Goal: Task Accomplishment & Management: Use online tool/utility

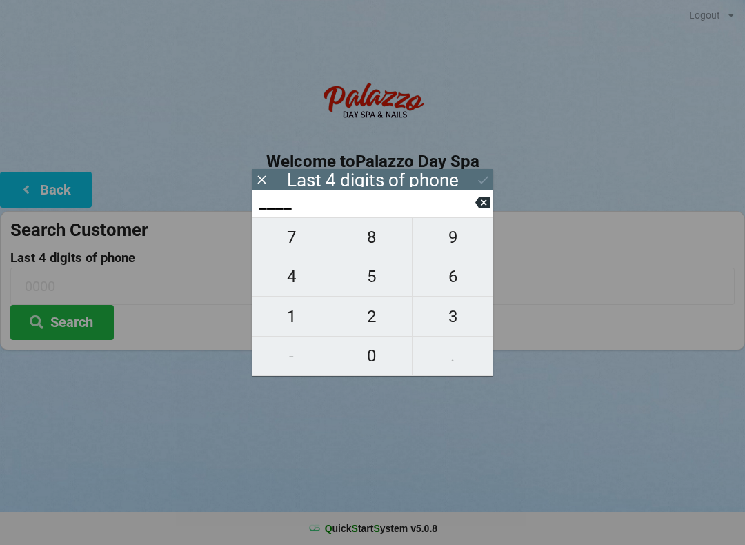
click at [365, 273] on span "5" at bounding box center [372, 276] width 80 height 29
type input "5___"
click at [294, 324] on span "1" at bounding box center [292, 316] width 80 height 29
type input "51__"
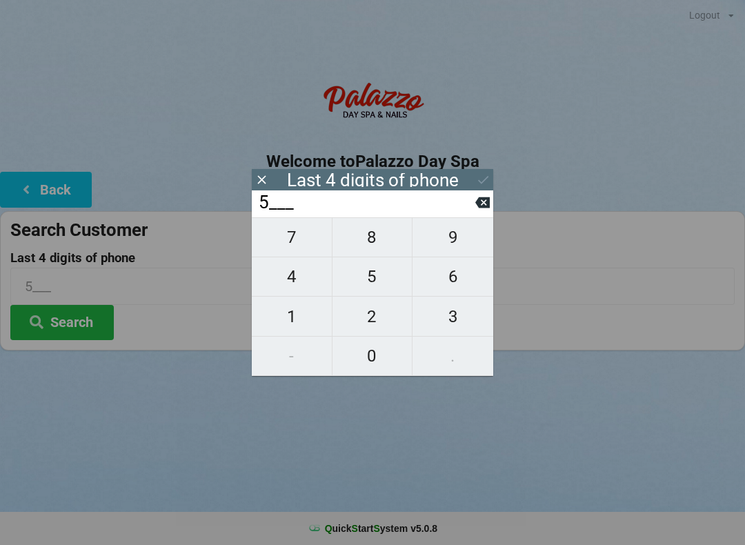
type input "51__"
click at [287, 232] on span "7" at bounding box center [292, 237] width 80 height 29
type input "517_"
click at [451, 237] on span "9" at bounding box center [452, 237] width 81 height 29
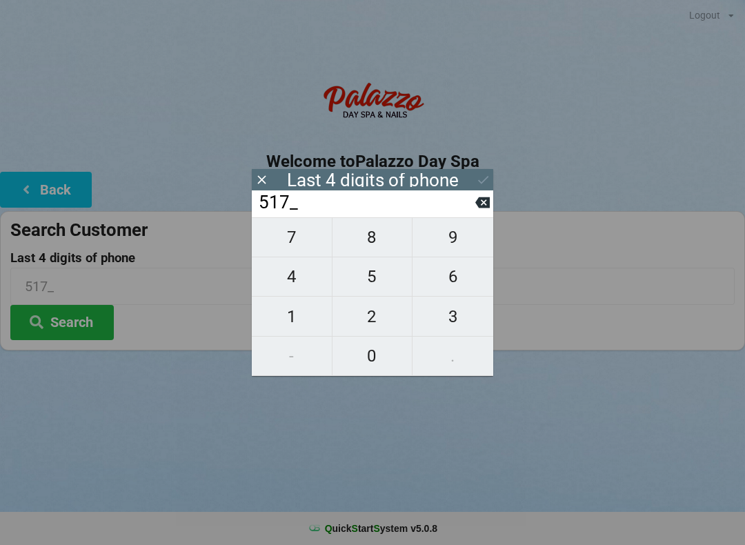
type input "5179"
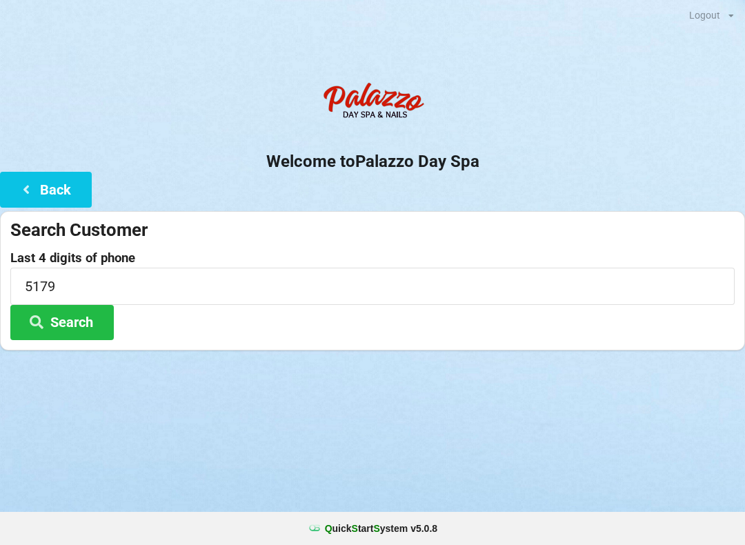
click at [68, 326] on button "Search" at bounding box center [61, 322] width 103 height 35
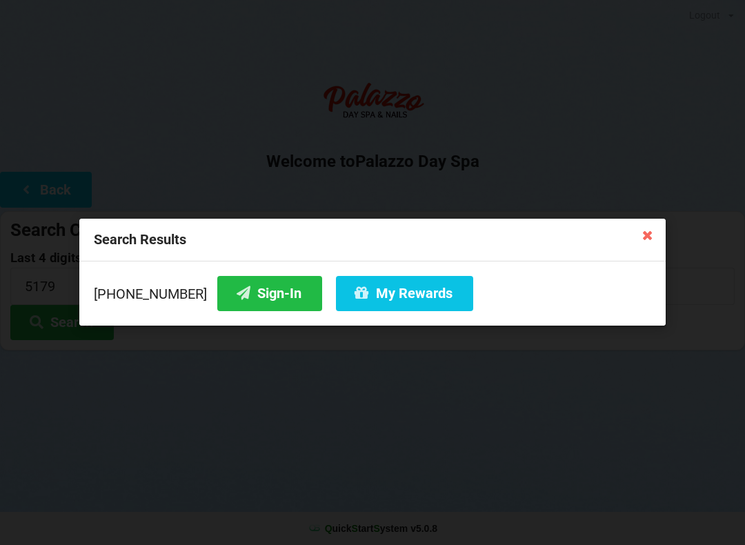
click at [252, 279] on button "Sign-In" at bounding box center [269, 293] width 105 height 35
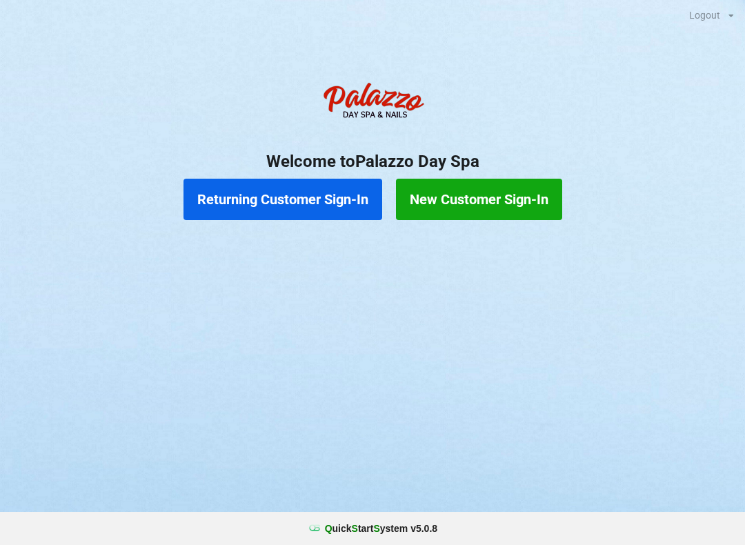
click at [299, 203] on button "Returning Customer Sign-In" at bounding box center [282, 199] width 199 height 41
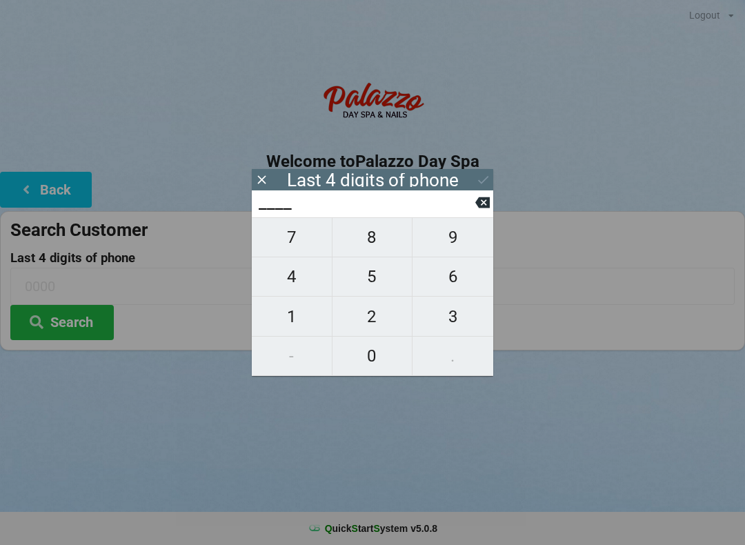
click at [458, 248] on span "9" at bounding box center [452, 237] width 81 height 29
type input "9___"
click at [302, 285] on span "4" at bounding box center [292, 276] width 80 height 29
type input "94__"
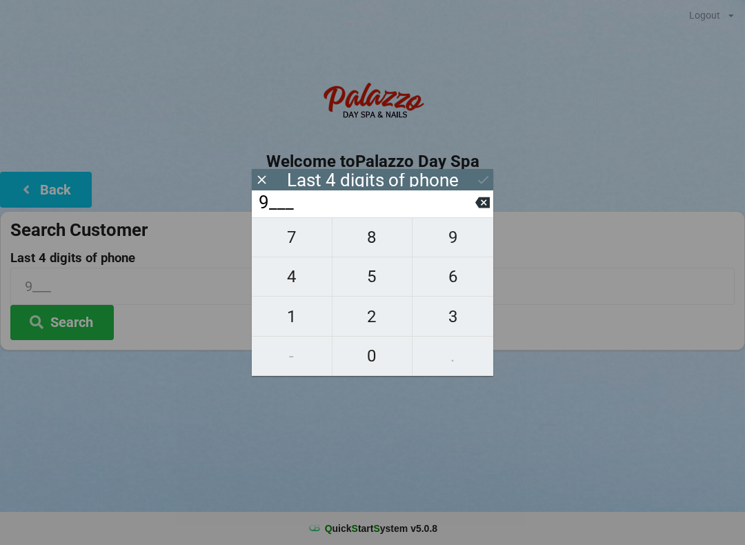
type input "94__"
click at [452, 334] on button "3" at bounding box center [452, 315] width 81 height 39
type input "943_"
click at [289, 288] on span "4" at bounding box center [292, 276] width 80 height 29
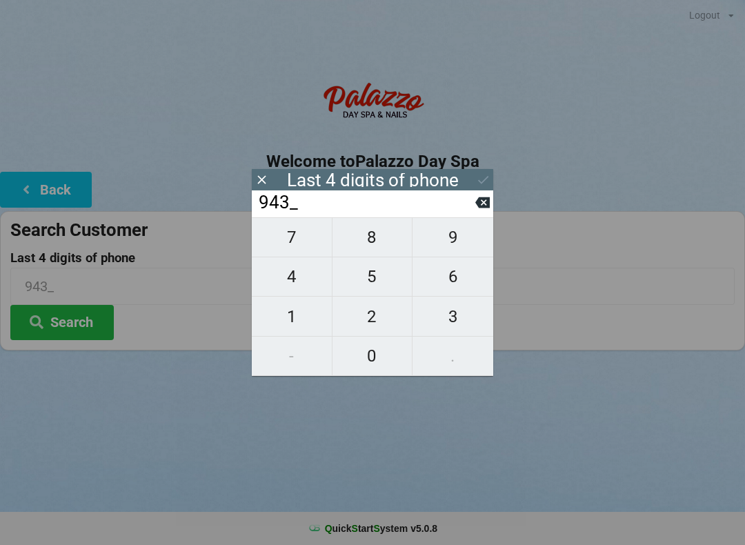
type input "9434"
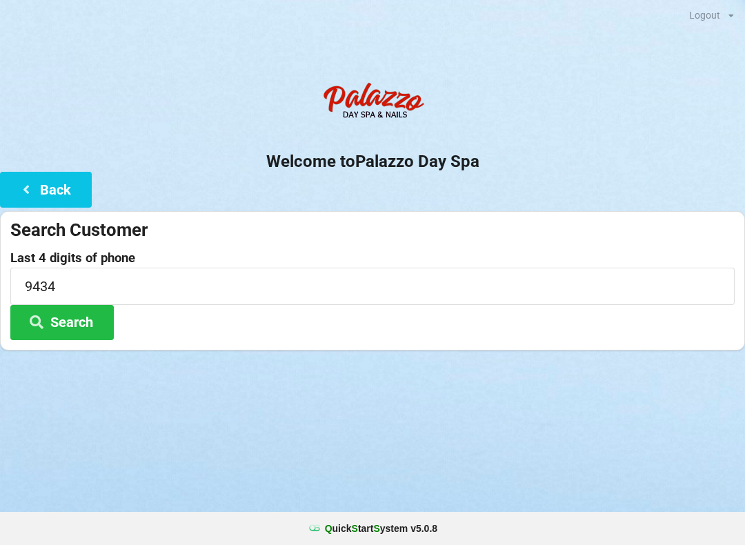
click at [253, 449] on div "Logout Logout Sign-In Welcome to Palazzo Day Spa Back Search Customer Last 4 di…" at bounding box center [372, 272] width 745 height 545
click at [83, 325] on button "Search" at bounding box center [61, 322] width 103 height 35
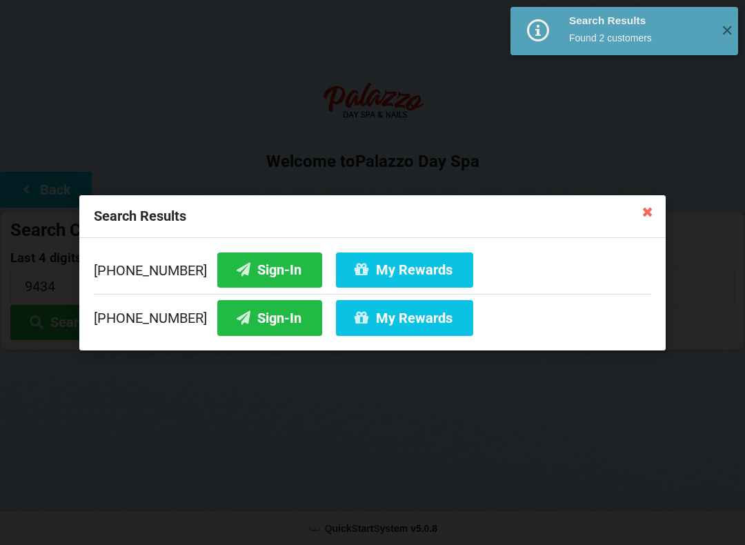
click at [249, 316] on button "Sign-In" at bounding box center [269, 317] width 105 height 35
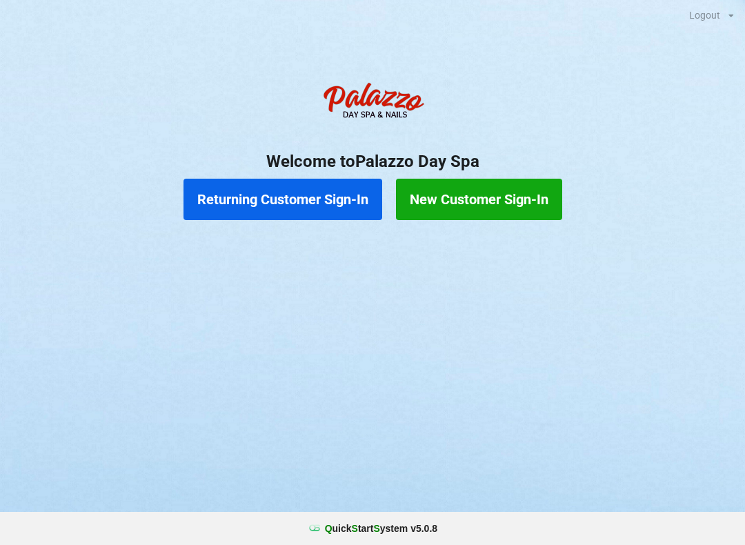
click at [309, 197] on button "Returning Customer Sign-In" at bounding box center [282, 199] width 199 height 41
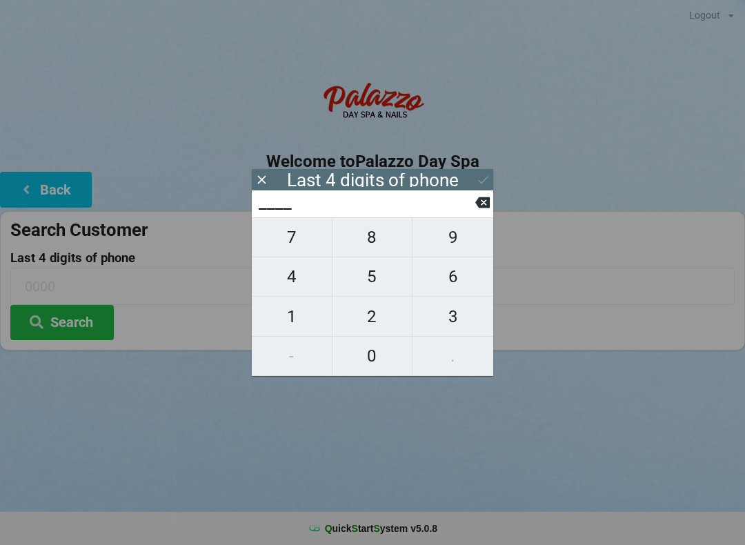
click at [381, 244] on span "8" at bounding box center [372, 237] width 80 height 29
type input "8___"
click at [450, 331] on span "3" at bounding box center [452, 316] width 81 height 29
type input "83__"
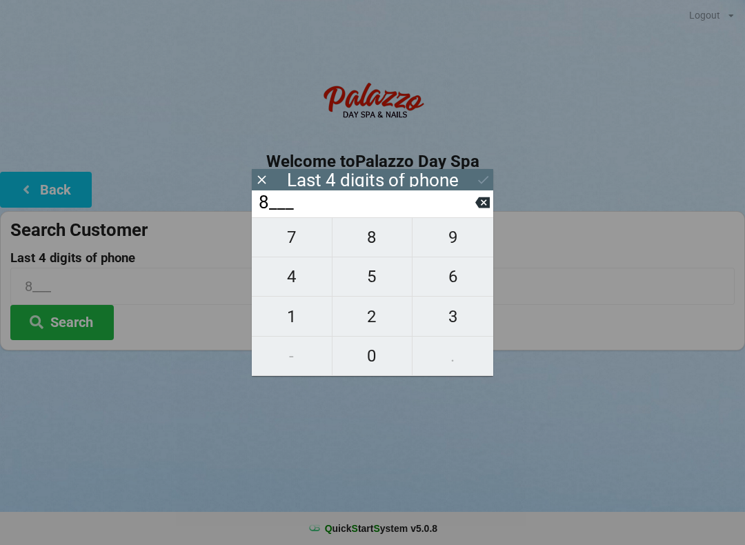
type input "83__"
click at [455, 232] on span "9" at bounding box center [452, 237] width 81 height 29
type input "839_"
click at [290, 327] on span "1" at bounding box center [292, 316] width 80 height 29
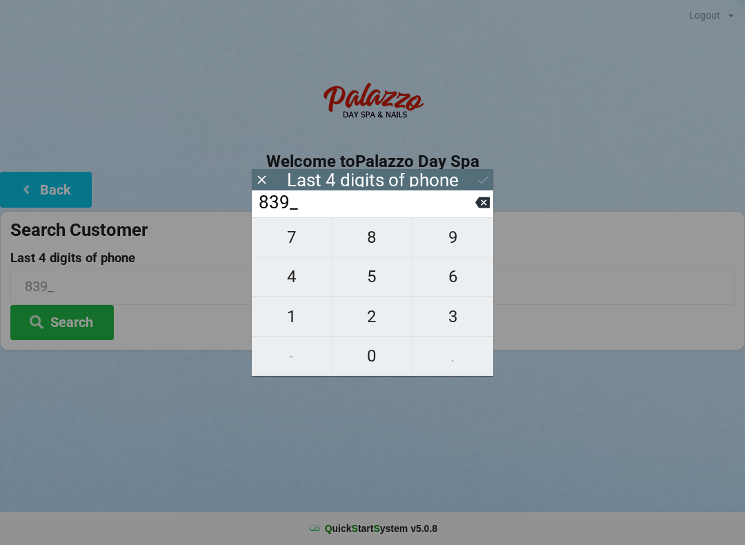
type input "8391"
click at [484, 210] on icon at bounding box center [482, 202] width 14 height 14
click at [292, 323] on span "1" at bounding box center [292, 316] width 80 height 29
click at [485, 206] on icon at bounding box center [482, 202] width 14 height 14
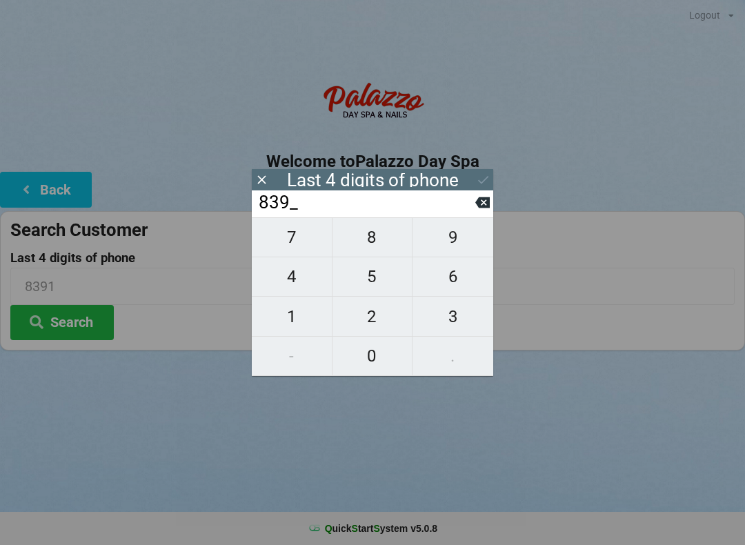
click at [292, 316] on span "1" at bounding box center [292, 316] width 80 height 29
type input "8391"
click at [479, 188] on button at bounding box center [483, 179] width 14 height 19
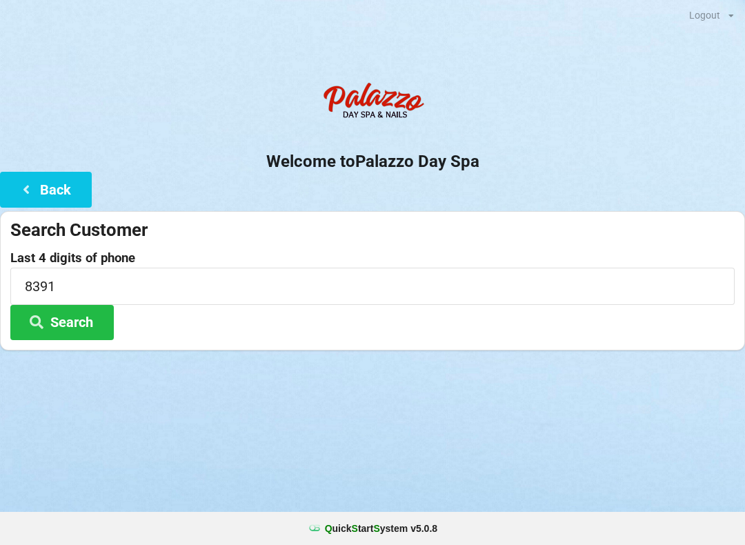
click at [77, 325] on button "Search" at bounding box center [61, 322] width 103 height 35
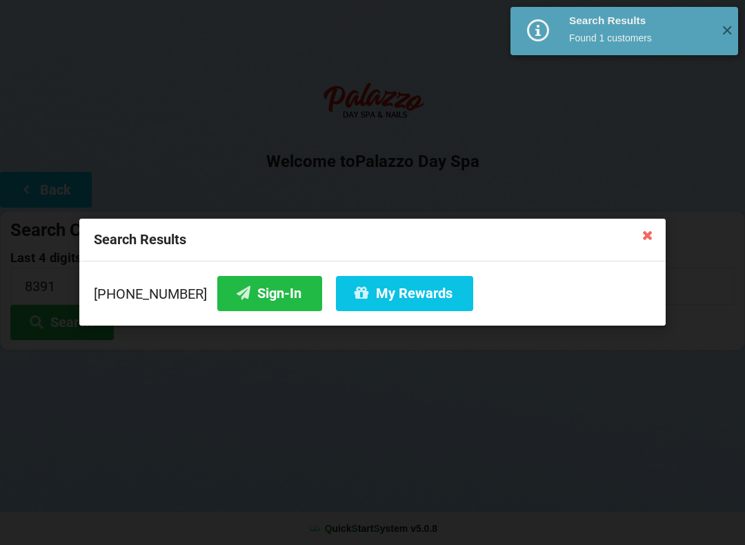
click at [254, 287] on button "Sign-In" at bounding box center [269, 293] width 105 height 35
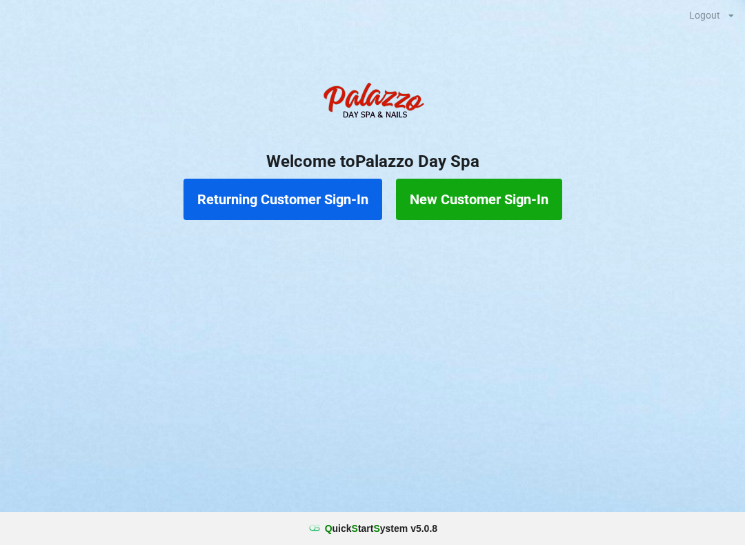
click at [301, 205] on button "Returning Customer Sign-In" at bounding box center [282, 199] width 199 height 41
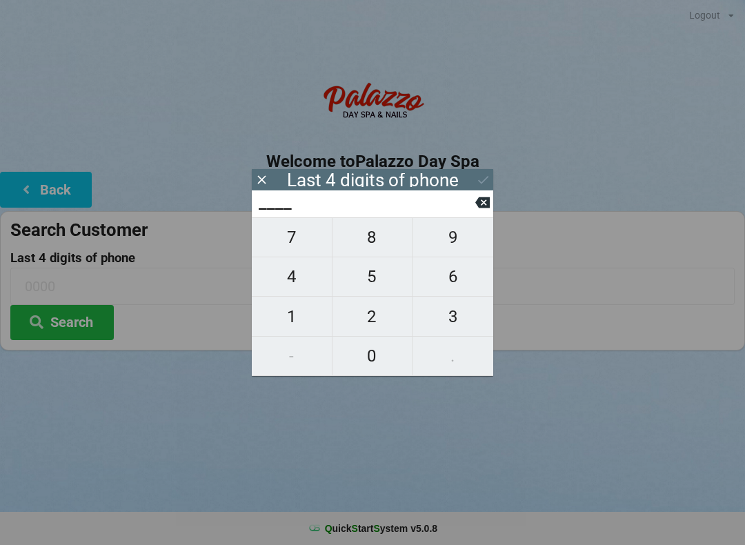
click at [313, 283] on span "4" at bounding box center [292, 276] width 80 height 29
type input "4___"
click at [381, 354] on span "0" at bounding box center [372, 355] width 80 height 29
type input "40__"
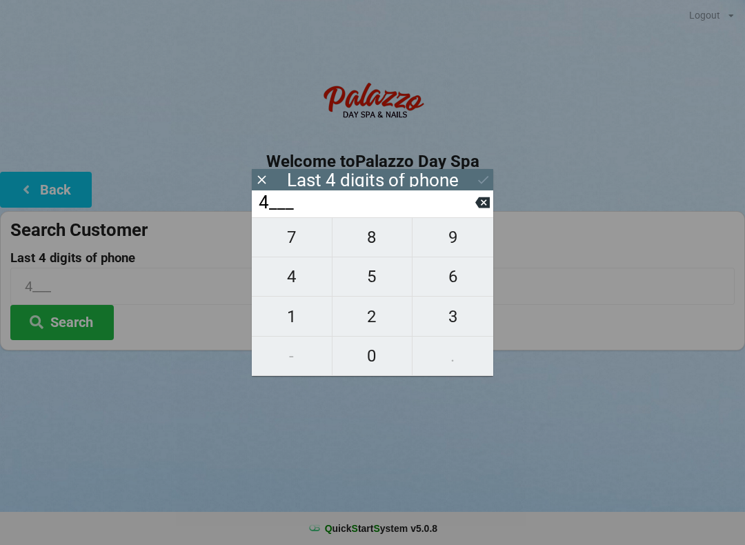
type input "40__"
click at [307, 246] on span "7" at bounding box center [292, 237] width 80 height 29
type input "407_"
click at [292, 250] on span "7" at bounding box center [292, 237] width 80 height 29
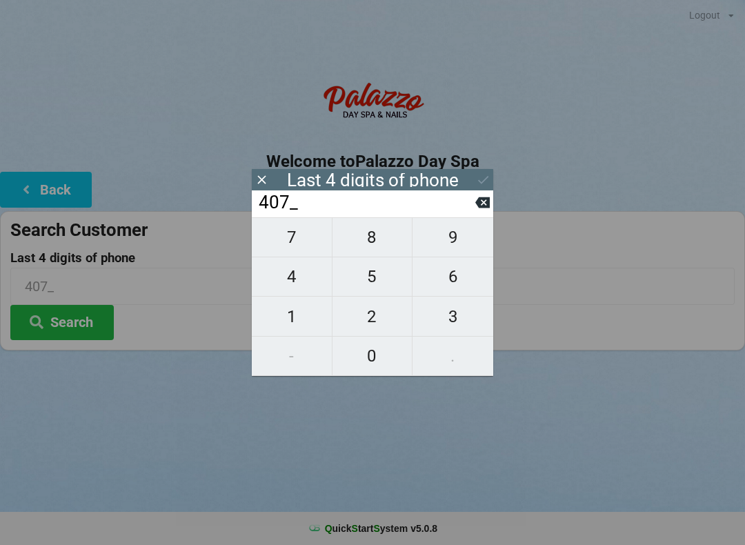
type input "4077"
click at [458, 283] on div "7 8 9 4 5 6 1 2 3 - 0 ." at bounding box center [372, 296] width 241 height 159
click at [480, 208] on icon at bounding box center [482, 202] width 14 height 11
click at [472, 210] on input "407_" at bounding box center [366, 203] width 218 height 22
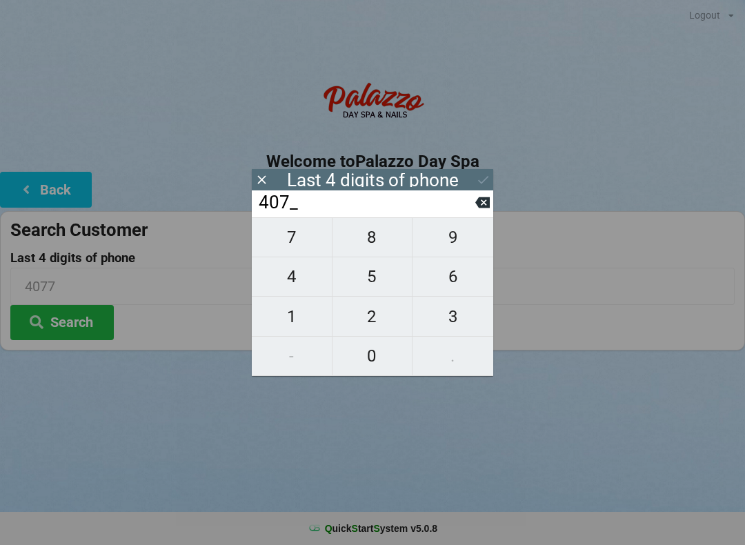
click at [476, 210] on icon at bounding box center [482, 202] width 14 height 14
click at [469, 214] on input "40__" at bounding box center [366, 203] width 218 height 22
click at [474, 214] on input "40__" at bounding box center [366, 203] width 218 height 22
click at [471, 214] on input "40__" at bounding box center [366, 203] width 218 height 22
click at [470, 210] on input "40__" at bounding box center [366, 203] width 218 height 22
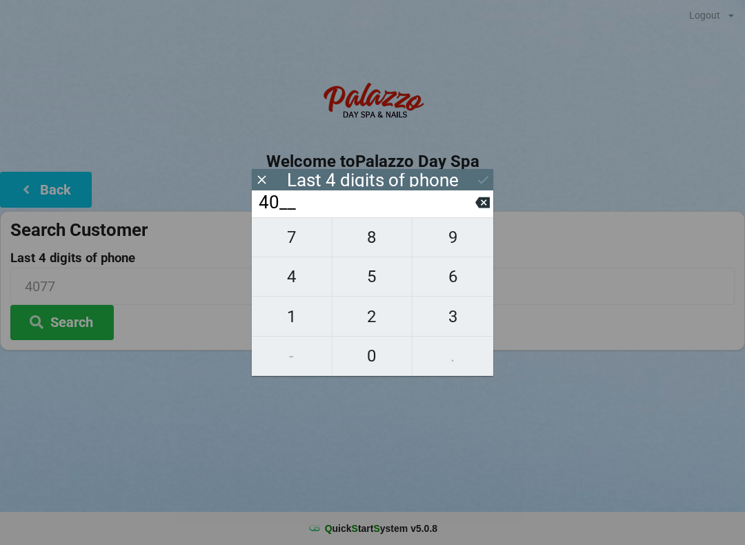
click at [488, 208] on icon at bounding box center [482, 202] width 14 height 11
type input "4___"
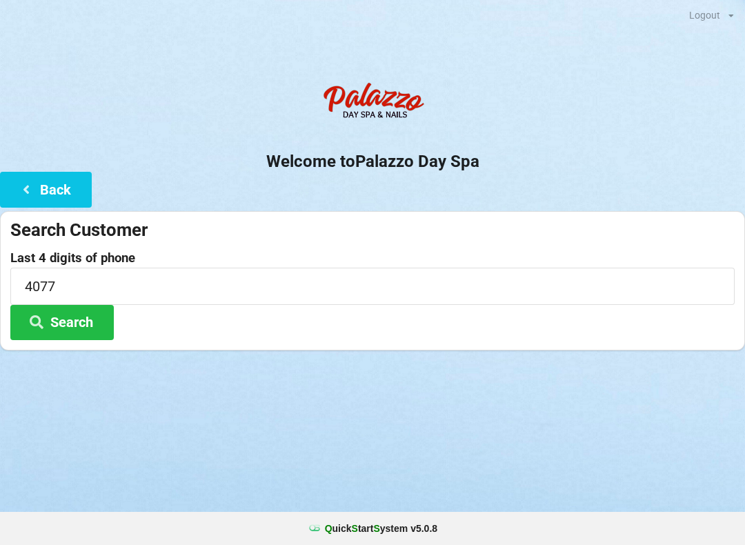
click at [494, 205] on div "Welcome to Palazzo Day Spa Back Search Customer Last 4 digits of phone 4077 Sea…" at bounding box center [372, 212] width 745 height 275
click at [39, 185] on button "Back" at bounding box center [46, 189] width 92 height 35
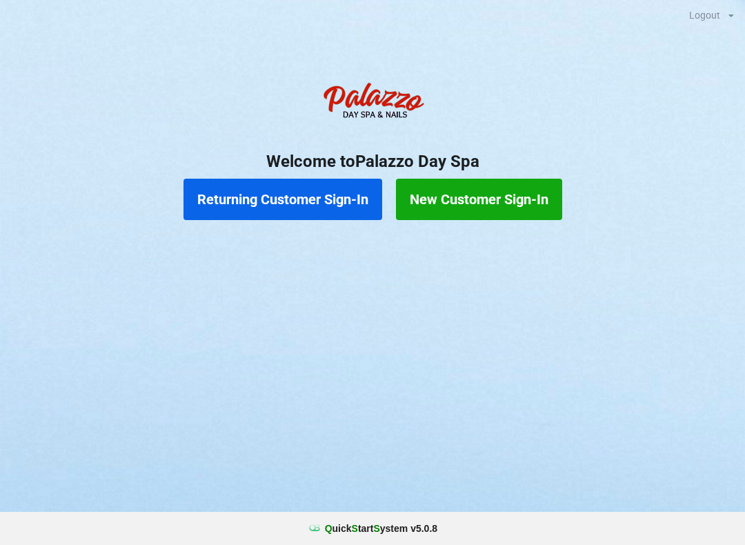
click at [283, 192] on button "Returning Customer Sign-In" at bounding box center [282, 199] width 199 height 41
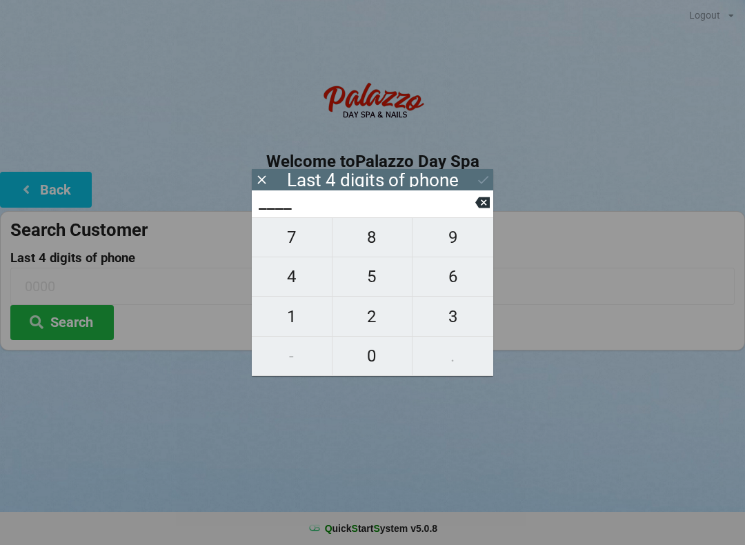
click at [297, 317] on span "1" at bounding box center [292, 316] width 80 height 29
type input "1___"
click at [452, 323] on span "3" at bounding box center [452, 316] width 81 height 29
type input "13__"
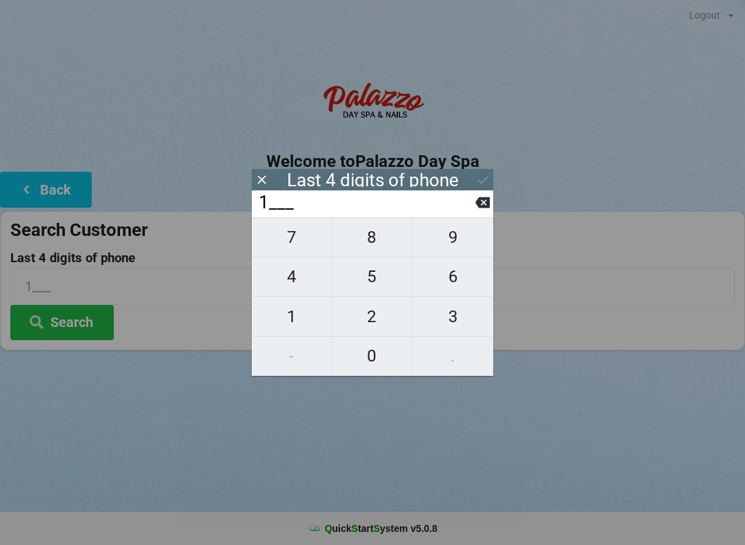
type input "13__"
click at [294, 317] on span "1" at bounding box center [292, 316] width 80 height 29
type input "131_"
click at [463, 283] on span "6" at bounding box center [452, 276] width 81 height 29
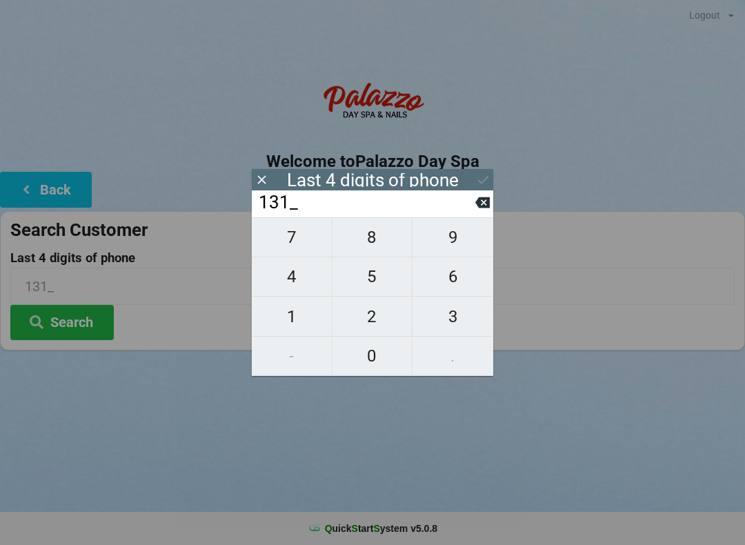
type input "1316"
click at [529, 438] on div "Logout Logout Sign-In Welcome to Palazzo Day Spa Back Search Customer Last 4 di…" at bounding box center [372, 272] width 745 height 545
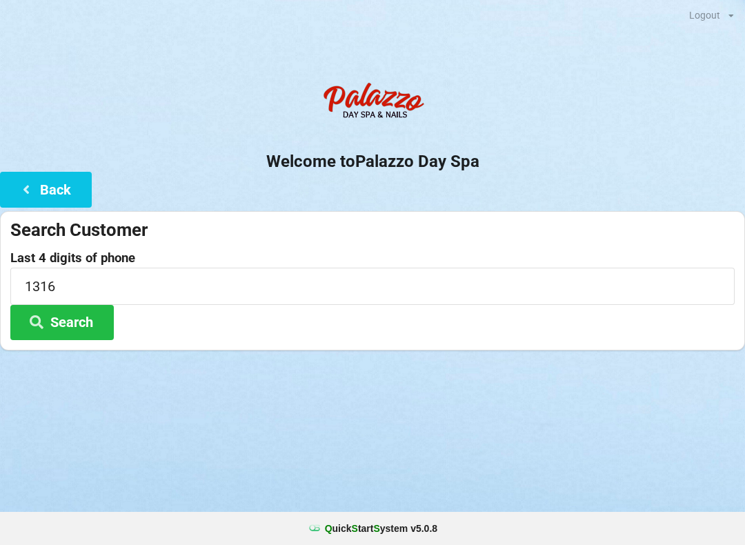
click at [87, 316] on button "Search" at bounding box center [61, 322] width 103 height 35
